Goal: Answer question/provide support: Answer question/provide support

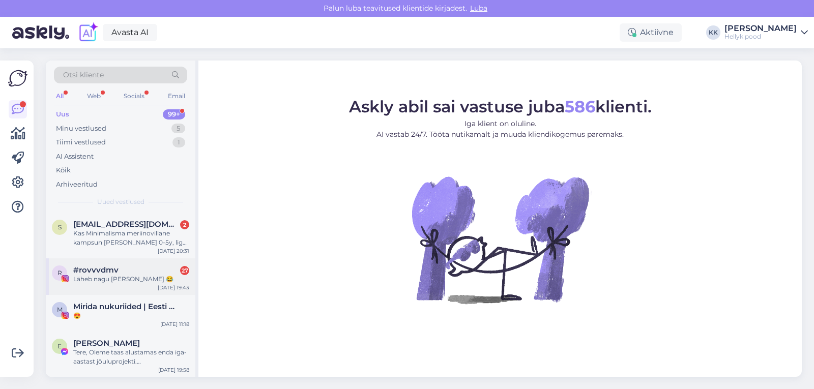
click at [105, 274] on span "#rovvvdmv" at bounding box center [95, 269] width 45 height 9
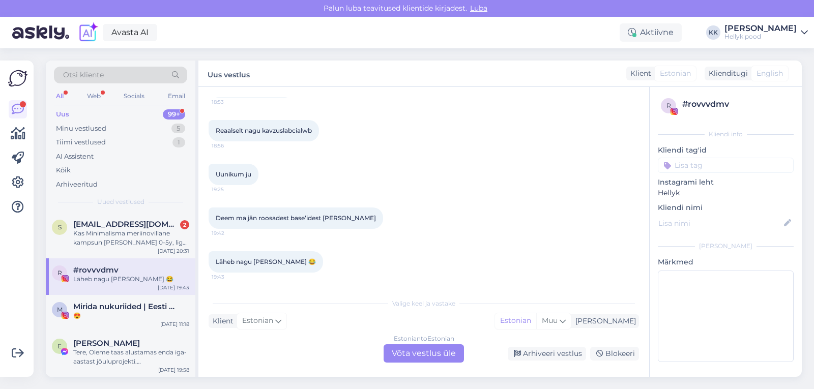
scroll to position [3267, 0]
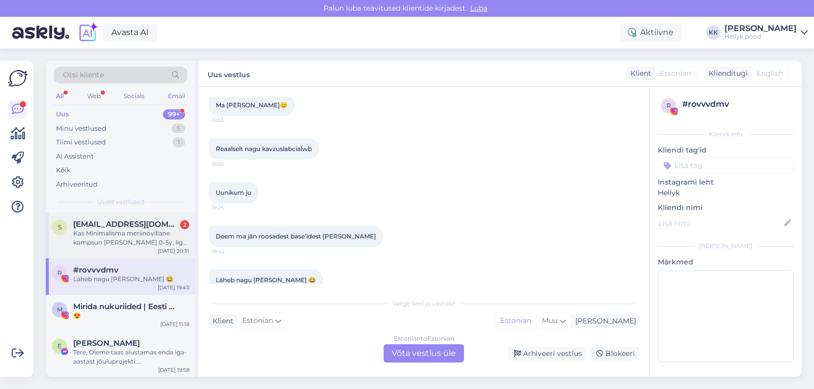
click at [112, 231] on div "Kas Minimalisma meriinovillane kampsun [PERSON_NAME] 0-5y, light grey on sama p…" at bounding box center [131, 238] width 116 height 18
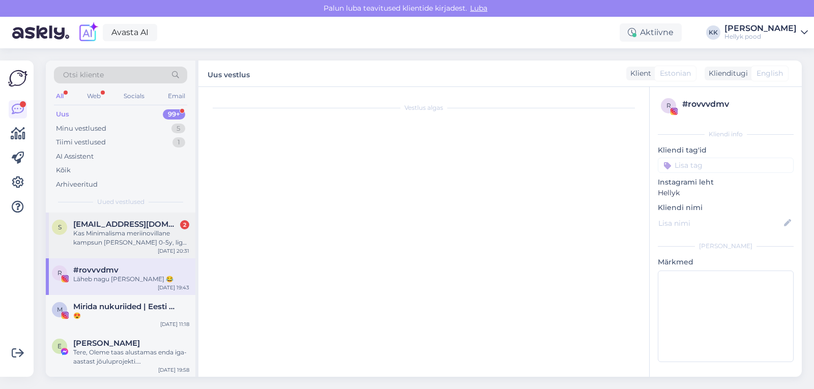
scroll to position [0, 0]
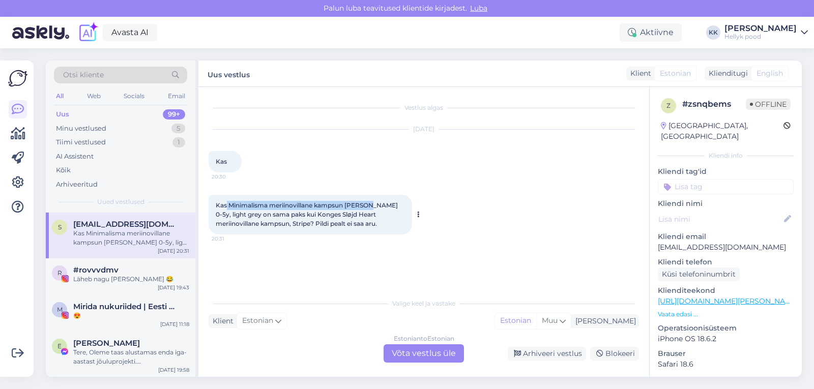
drag, startPoint x: 227, startPoint y: 205, endPoint x: 371, endPoint y: 206, distance: 143.4
click at [371, 206] on span "Kas Minimalisma meriinovillane kampsun [PERSON_NAME] 0-5y, light grey on sama p…" at bounding box center [308, 214] width 184 height 26
copy span "Minimalisma meriinovillane kampsun [PERSON_NAME]"
drag, startPoint x: 287, startPoint y: 215, endPoint x: 391, endPoint y: 219, distance: 104.3
click at [391, 219] on div "Kas Minimalisma meriinovillane kampsun [PERSON_NAME] 0-5y, light grey on sama p…" at bounding box center [309, 215] width 203 height 40
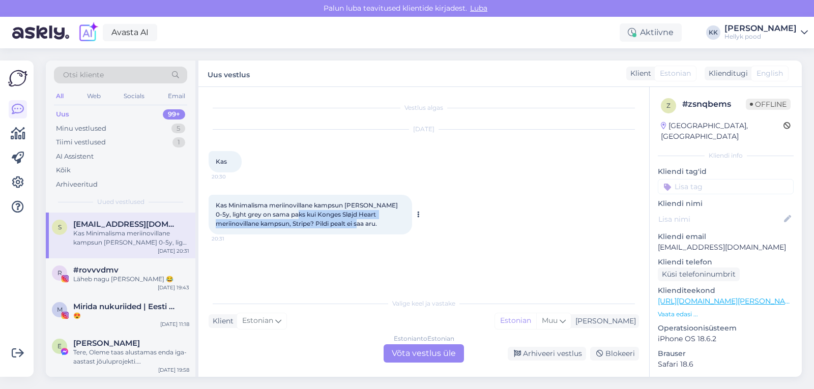
copy span "Konges Sløjd Heart meriinovillane kampsun, Stripe? Pildi pealt ei saa aru."
click at [463, 233] on div "Kas Minimalisma meriinovillane kampsun [PERSON_NAME] 0-5y, light grey on sama p…" at bounding box center [423, 215] width 430 height 62
click at [410, 352] on div "Estonian to Estonian Võta vestlus üle" at bounding box center [423, 353] width 80 height 18
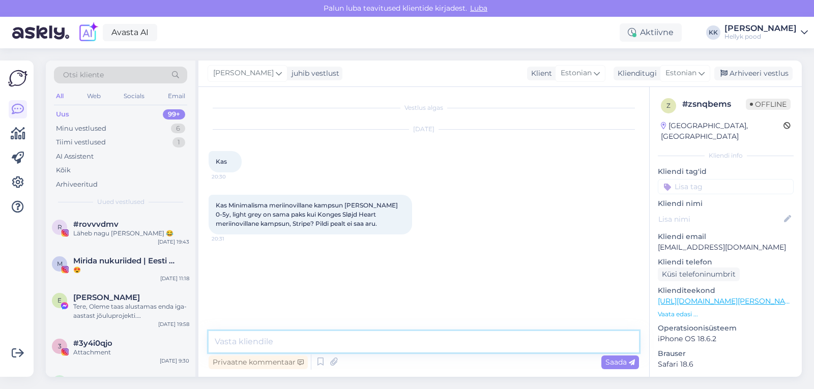
click at [286, 338] on textarea at bounding box center [423, 341] width 430 height 21
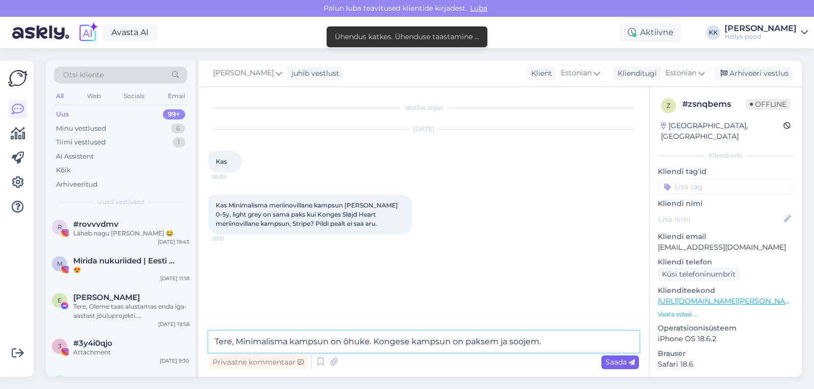
type textarea "Tere, Minimalisma kampsun on õhuke. Kongese kampsun on paksem ja soojem."
click at [615, 360] on span "Saada" at bounding box center [619, 361] width 29 height 9
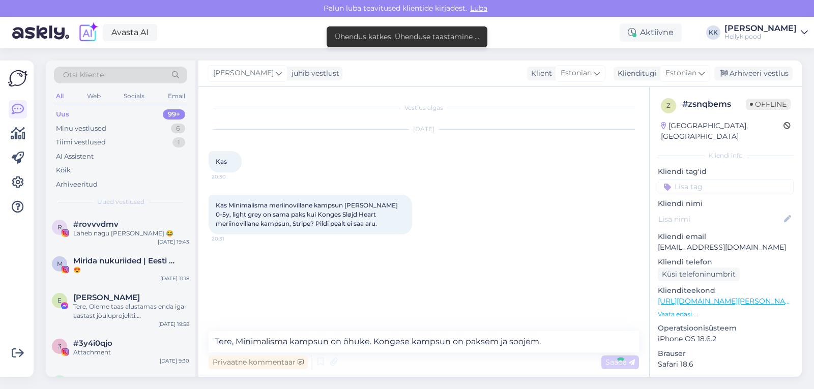
drag, startPoint x: 212, startPoint y: 339, endPoint x: 456, endPoint y: 339, distance: 244.1
click at [434, 340] on div "Vestlus algas [DATE] Kas 20:30 Kas Minimalisma meriinovillane kampsun [PERSON_N…" at bounding box center [423, 232] width 450 height 290
drag, startPoint x: 504, startPoint y: 341, endPoint x: 479, endPoint y: 177, distance: 165.7
click at [479, 177] on div "[DATE] Kas 20:30" at bounding box center [423, 150] width 430 height 65
